Goal: Transaction & Acquisition: Purchase product/service

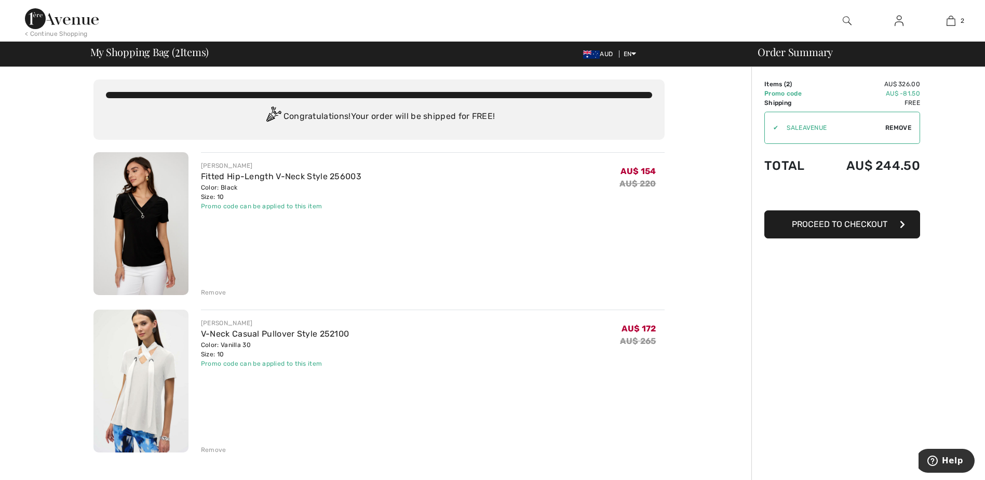
click at [864, 222] on span "Proceed to Checkout" at bounding box center [840, 224] width 96 height 10
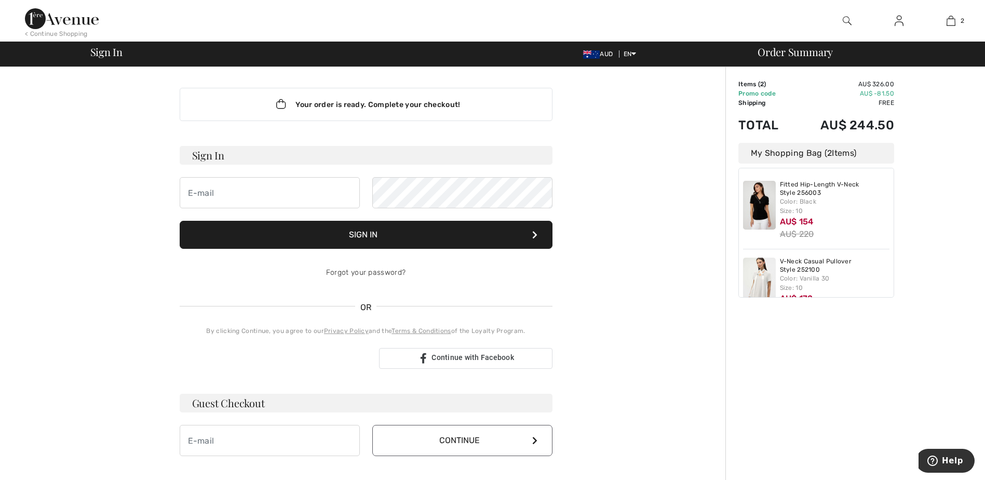
scroll to position [104, 0]
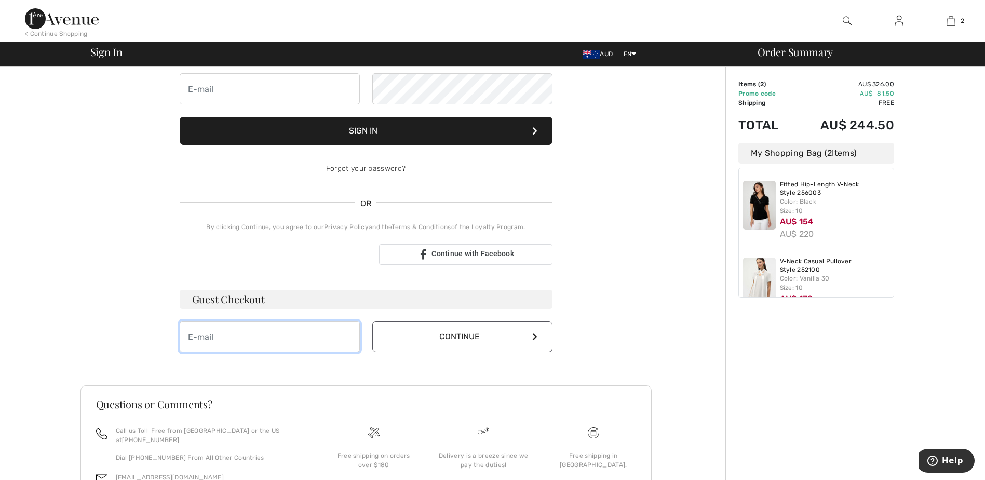
click at [255, 336] on input "email" at bounding box center [270, 336] width 180 height 31
type input "[EMAIL_ADDRESS][DOMAIN_NAME]"
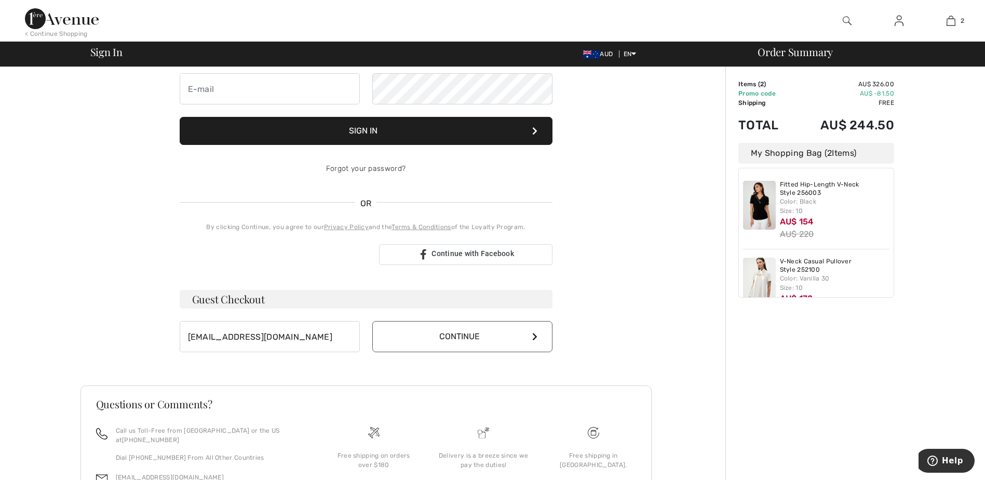
click at [477, 341] on button "Continue" at bounding box center [462, 336] width 180 height 31
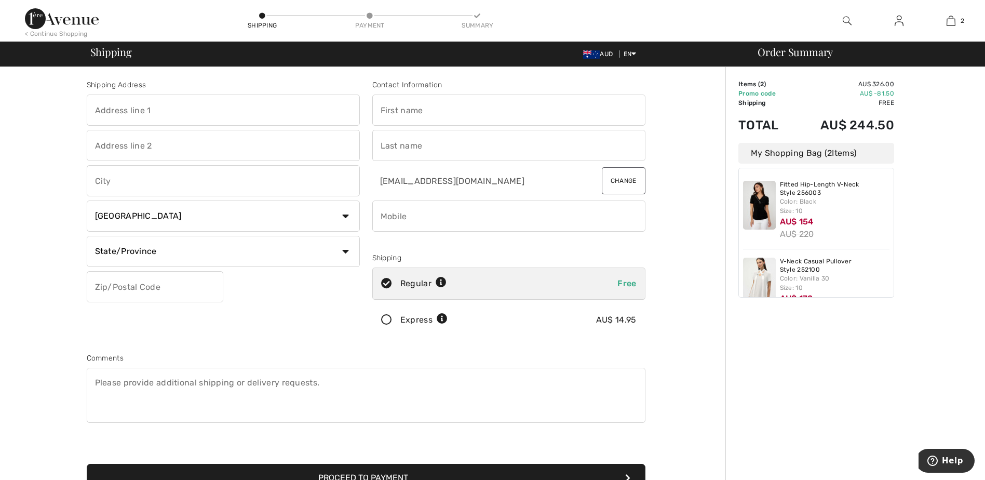
click at [118, 114] on input "text" at bounding box center [223, 109] width 273 height 31
type input "1st Floor Winton Building, Cnr"
type input "York St & Peels Place"
type input "Albany"
select select "AU"
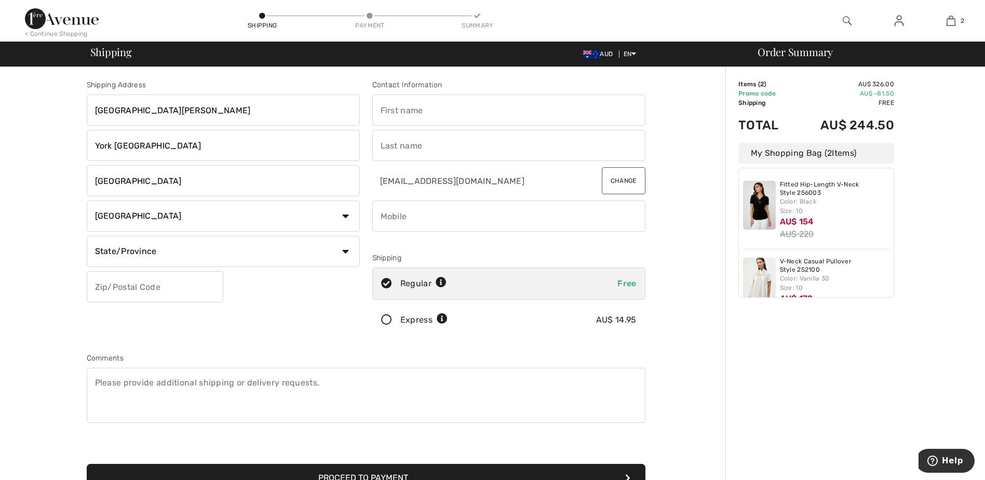
type input "6330"
type input "Maggie"
type input "Hill"
type input "0438902448"
type input "WA"
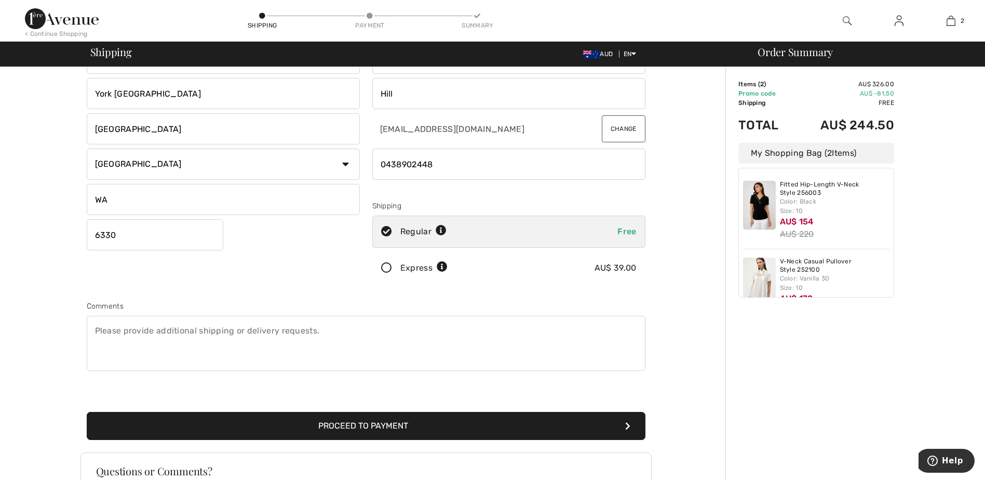
scroll to position [187, 0]
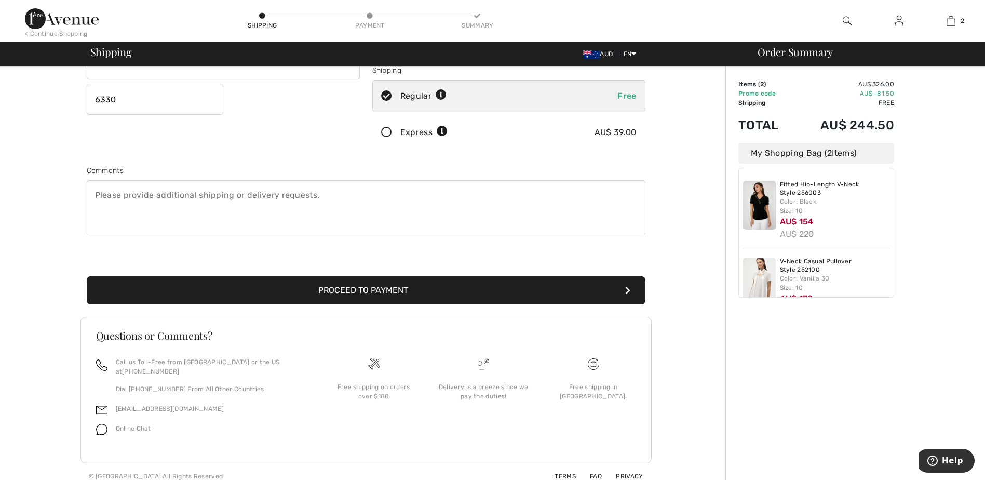
click at [482, 294] on button "Proceed to Payment" at bounding box center [366, 290] width 559 height 28
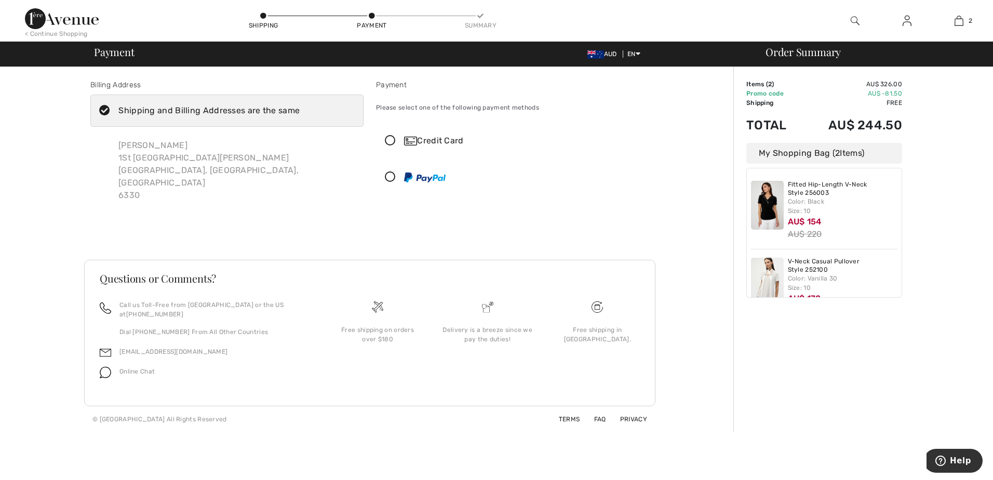
click at [390, 138] on icon at bounding box center [390, 141] width 28 height 11
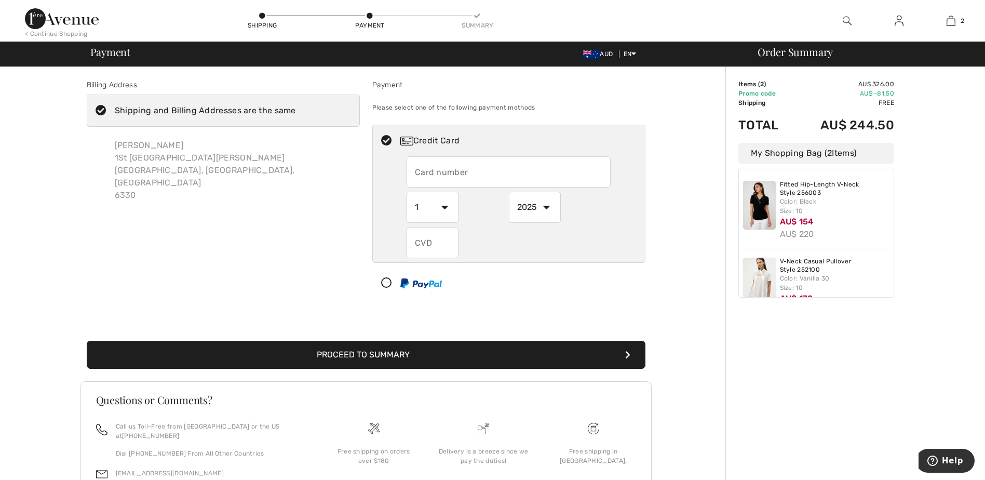
click at [483, 170] on input "text" at bounding box center [509, 171] width 204 height 31
type input "5217293014431182"
click at [448, 207] on select "1 2 3 4 5 6 7 8 9 10 11 12" at bounding box center [433, 207] width 52 height 31
select select "4"
click at [407, 192] on select "1 2 3 4 5 6 7 8 9 10 11 12" at bounding box center [433, 207] width 52 height 31
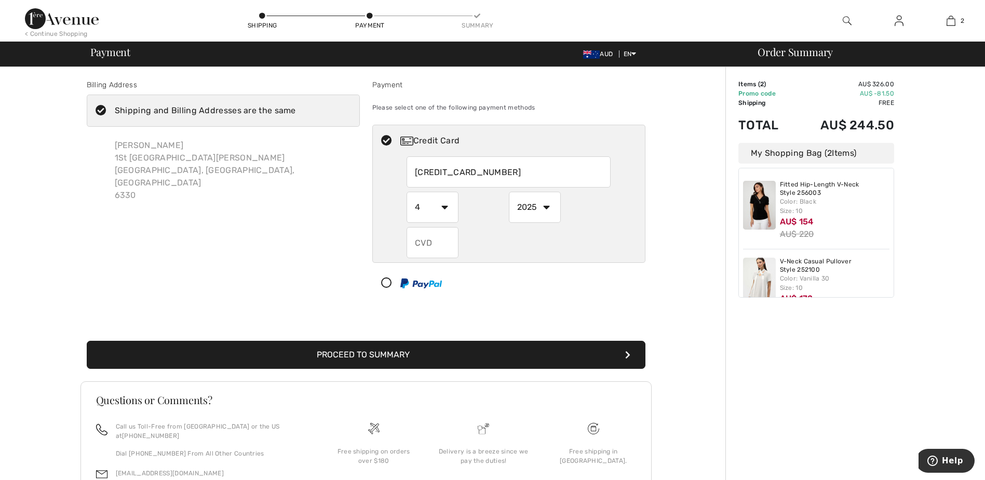
click at [546, 207] on select "2025 2026 2027 2028 2029 2030 2031 2032 2033 2034 2035" at bounding box center [535, 207] width 52 height 31
select select "2028"
click at [509, 192] on select "2025 2026 2027 2028 2029 2030 2031 2032 2033 2034 2035" at bounding box center [535, 207] width 52 height 31
click at [435, 240] on input "text" at bounding box center [433, 242] width 52 height 31
type input "275"
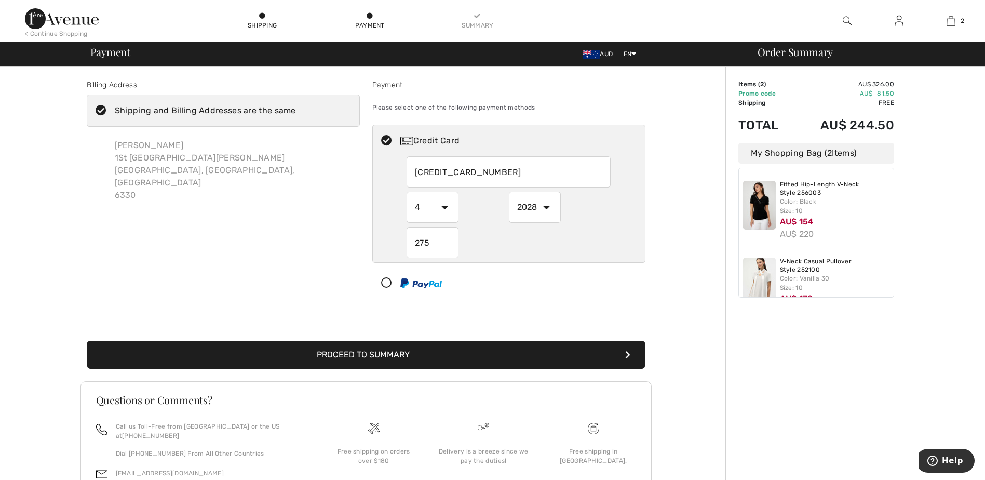
click at [362, 353] on button "Proceed to Summary" at bounding box center [366, 355] width 559 height 28
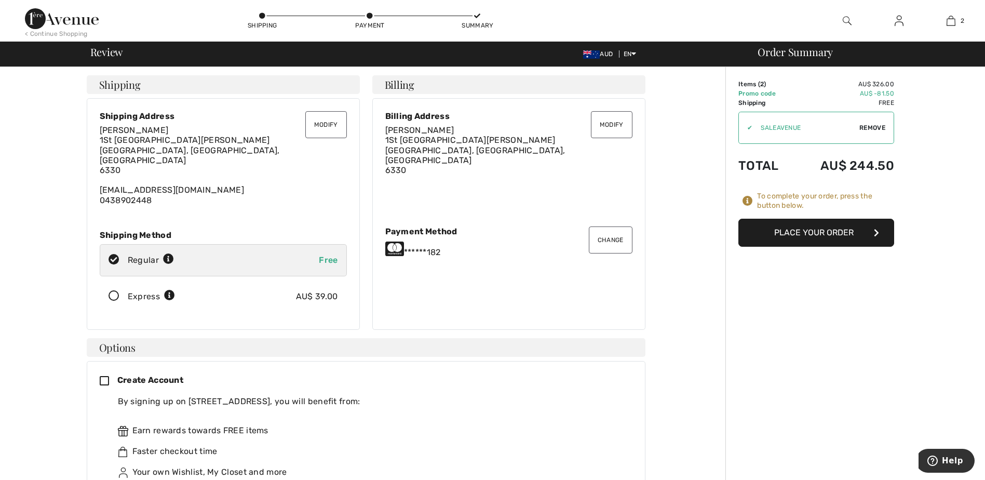
click at [825, 237] on button "Place Your Order" at bounding box center [816, 233] width 156 height 28
